Goal: Task Accomplishment & Management: Use online tool/utility

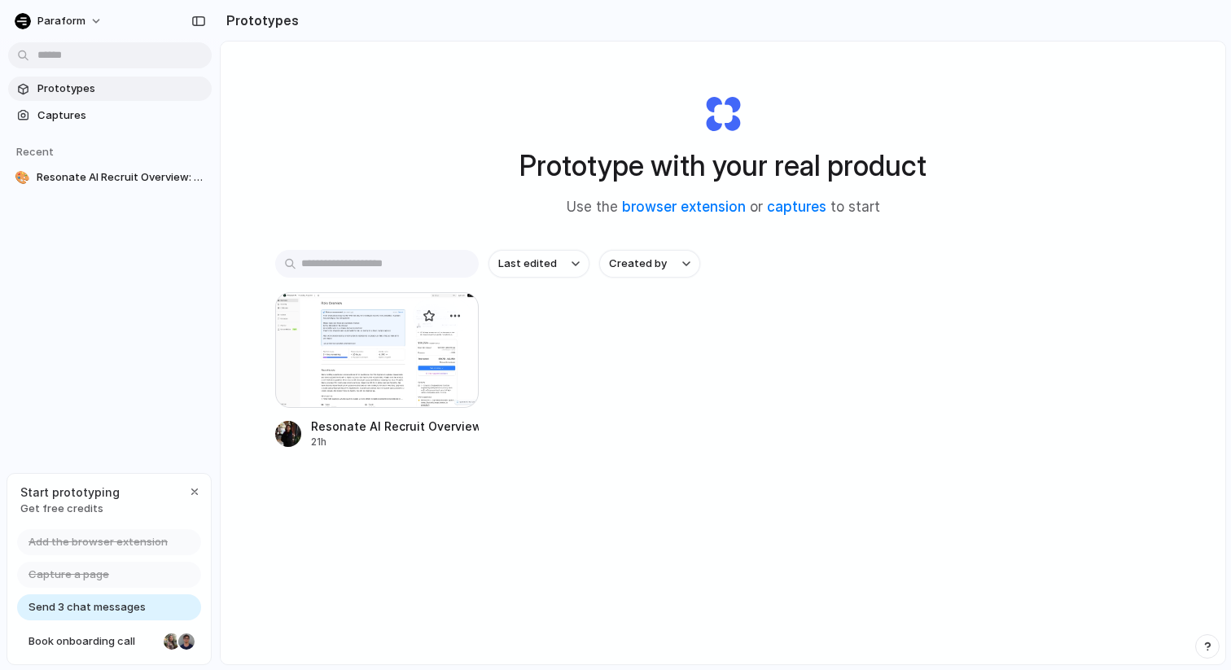
click at [405, 329] on div at bounding box center [377, 350] width 204 height 116
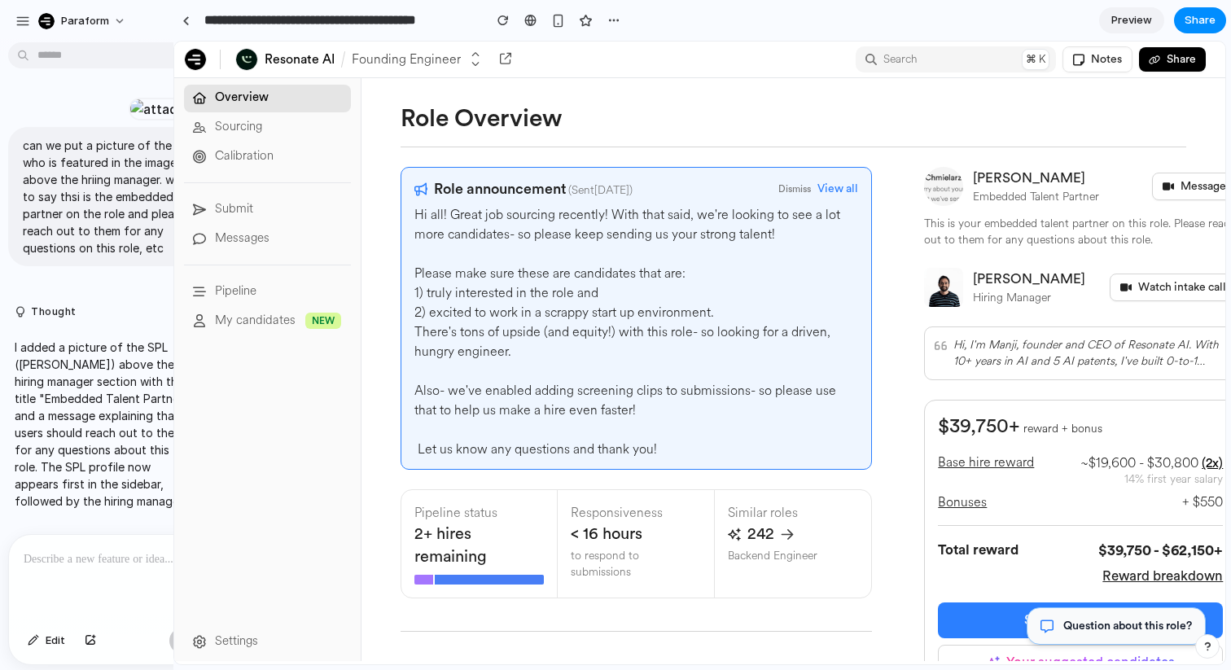
drag, startPoint x: 366, startPoint y: 125, endPoint x: 173, endPoint y: 119, distance: 192.2
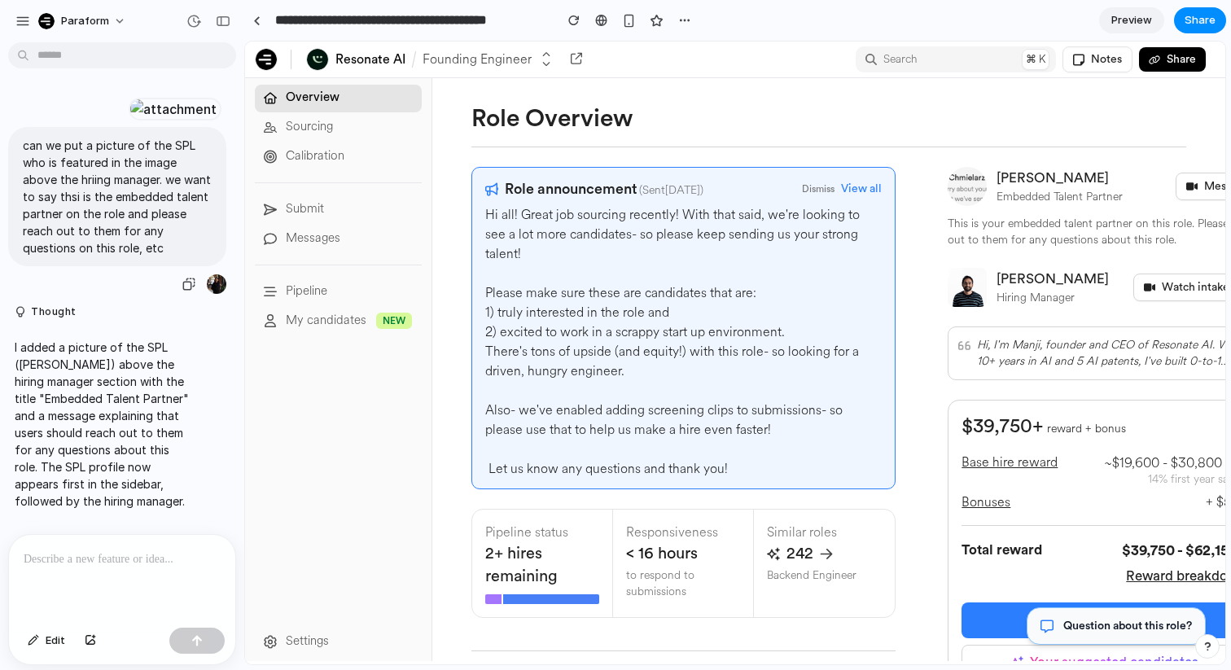
drag, startPoint x: 173, startPoint y: 119, endPoint x: 161, endPoint y: 119, distance: 12.2
click at [161, 119] on div at bounding box center [174, 109] width 90 height 23
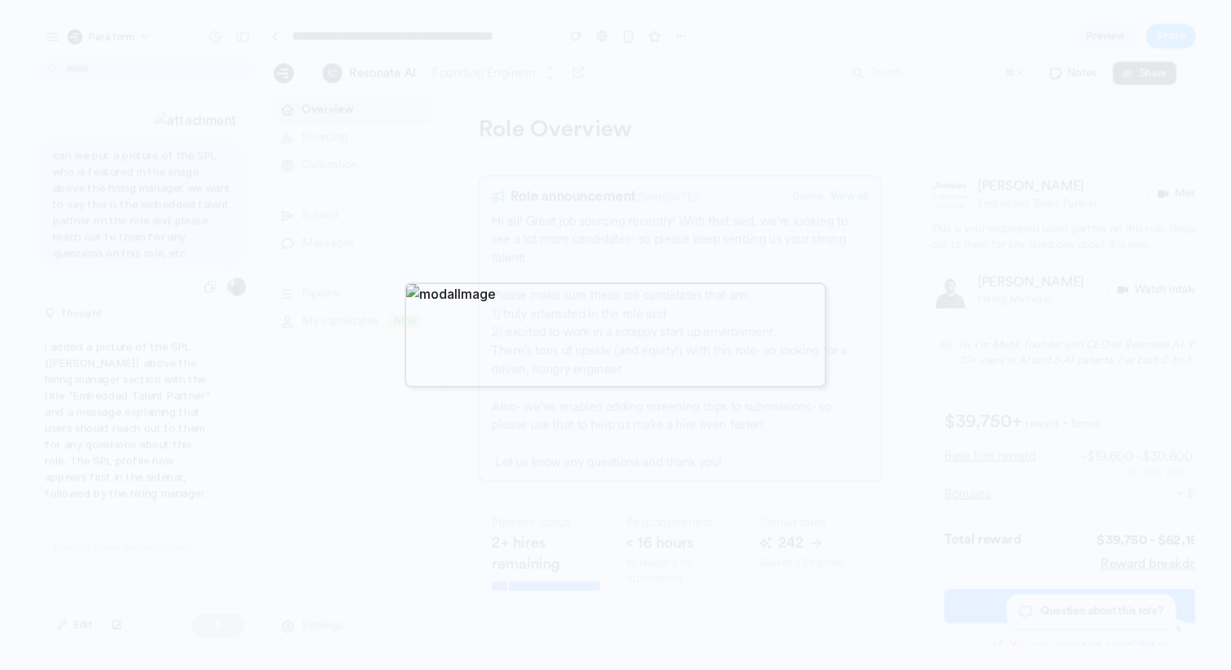
click at [855, 214] on div at bounding box center [615, 335] width 1231 height 670
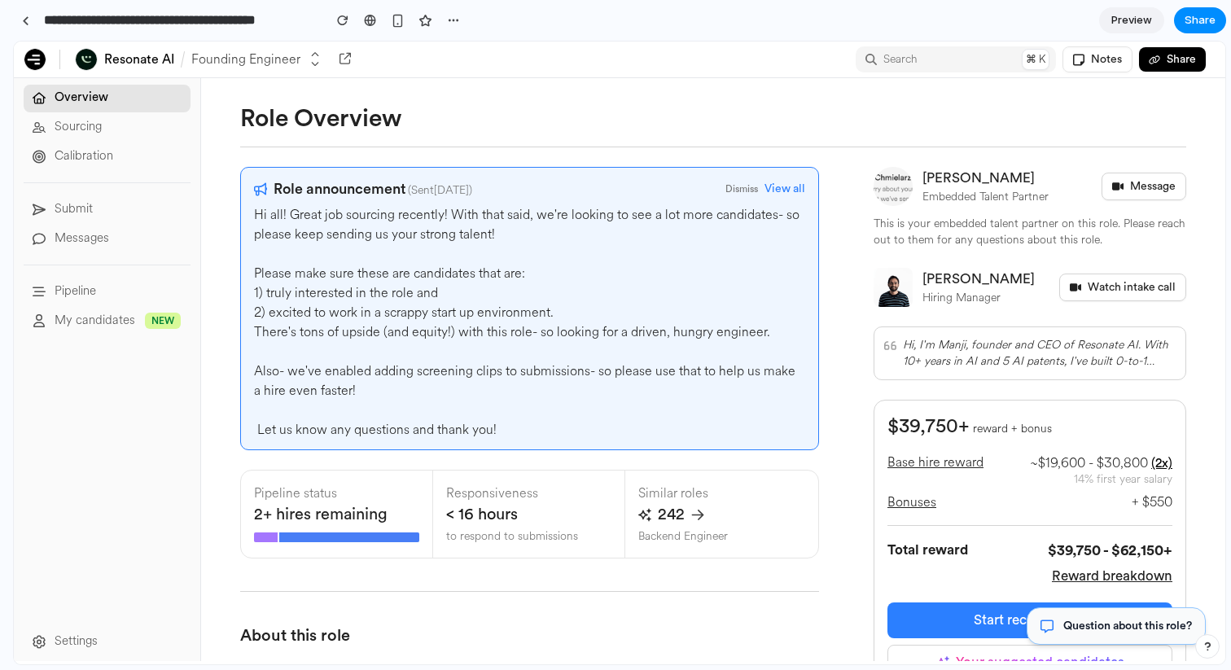
drag, startPoint x: 240, startPoint y: 186, endPoint x: 0, endPoint y: 186, distance: 240.1
